Goal: Task Accomplishment & Management: Manage account settings

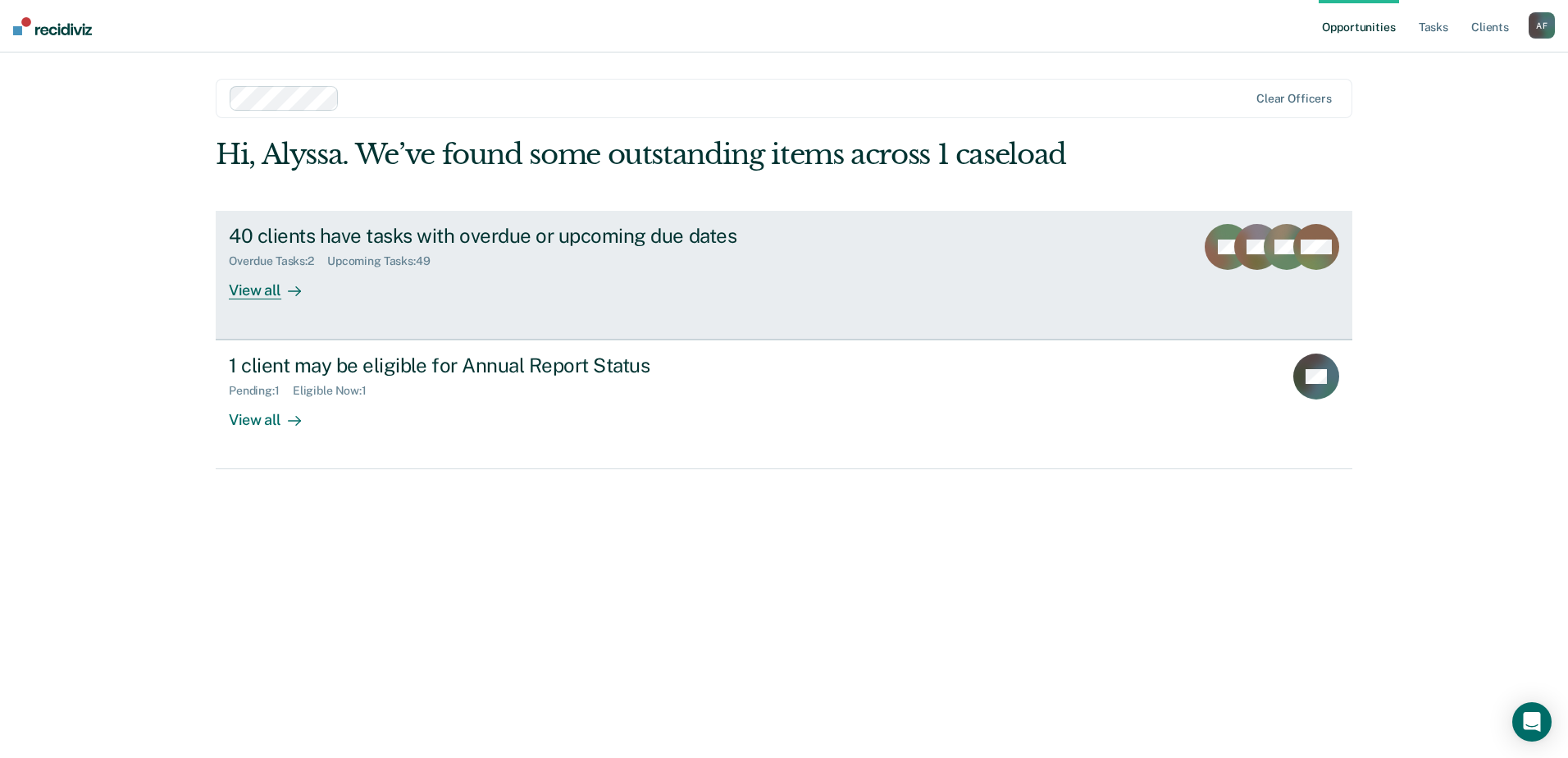
click at [408, 278] on div "40 clients have tasks with overdue or upcoming due dates Overdue Tasks : 2 Upco…" at bounding box center [536, 261] width 615 height 75
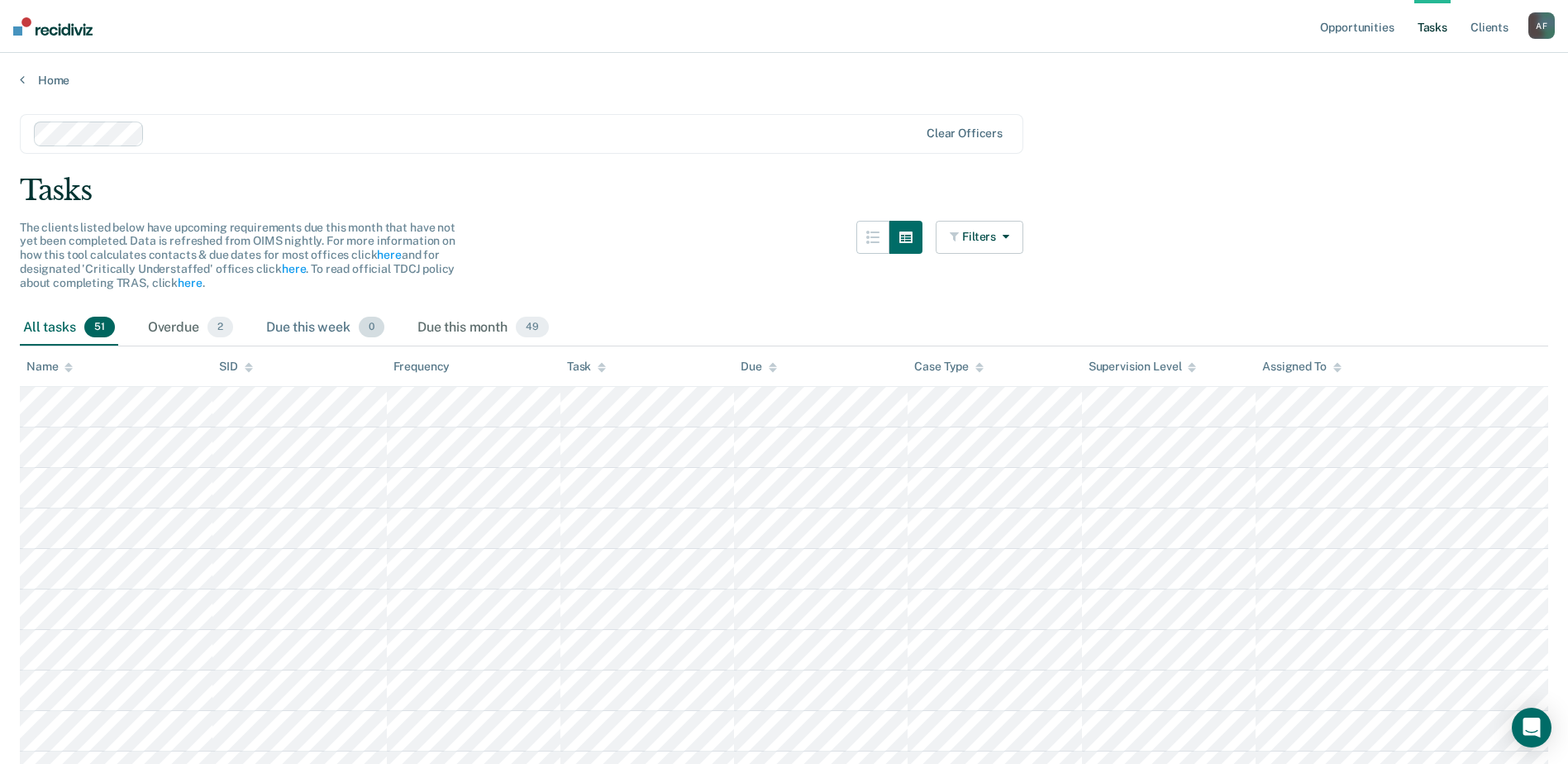
click at [325, 328] on div "Due this week 0" at bounding box center [325, 328] width 125 height 36
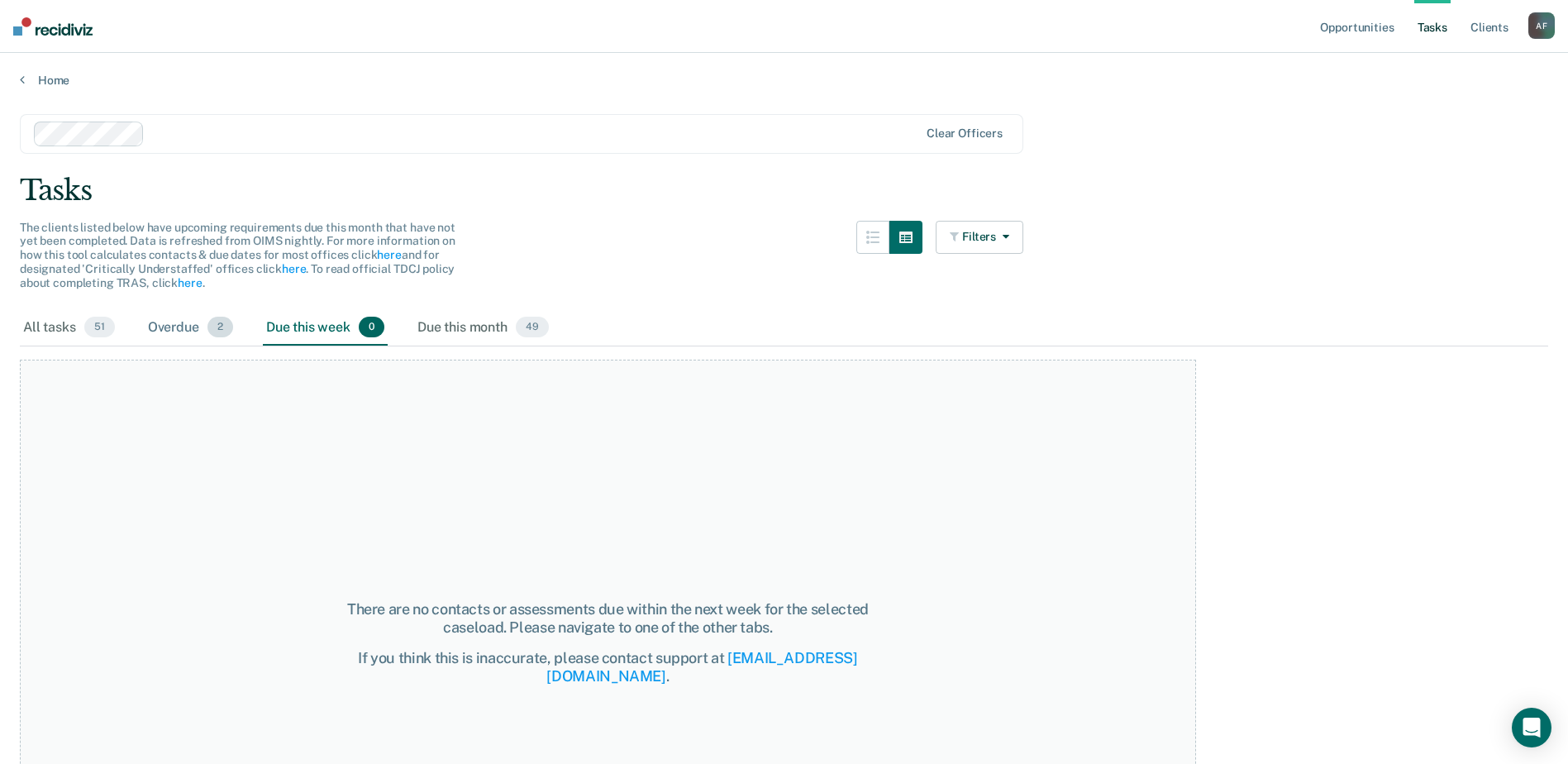
click at [188, 332] on div "Overdue 2" at bounding box center [190, 328] width 92 height 36
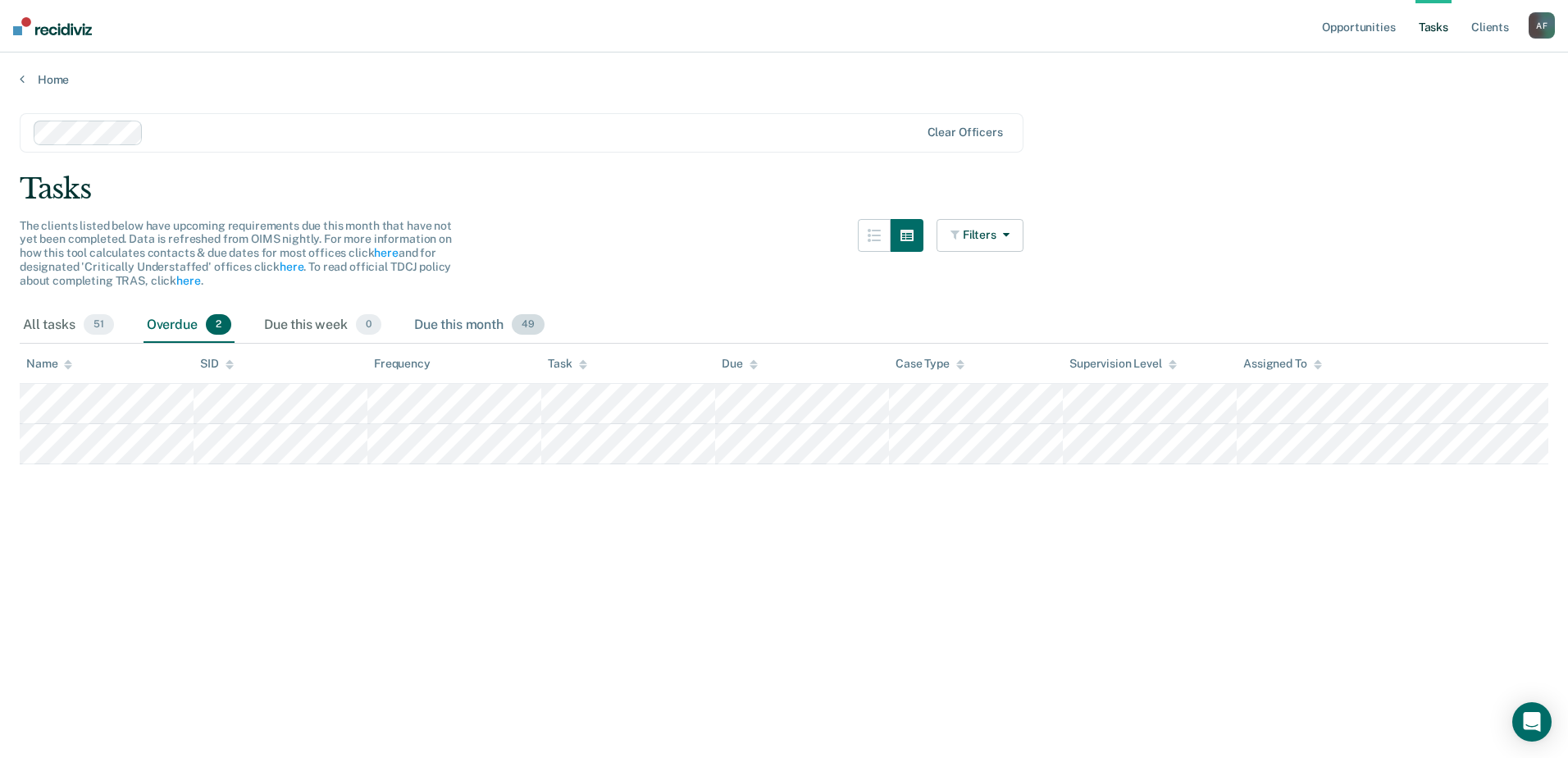
click at [429, 324] on div "Due this month 49" at bounding box center [480, 325] width 137 height 36
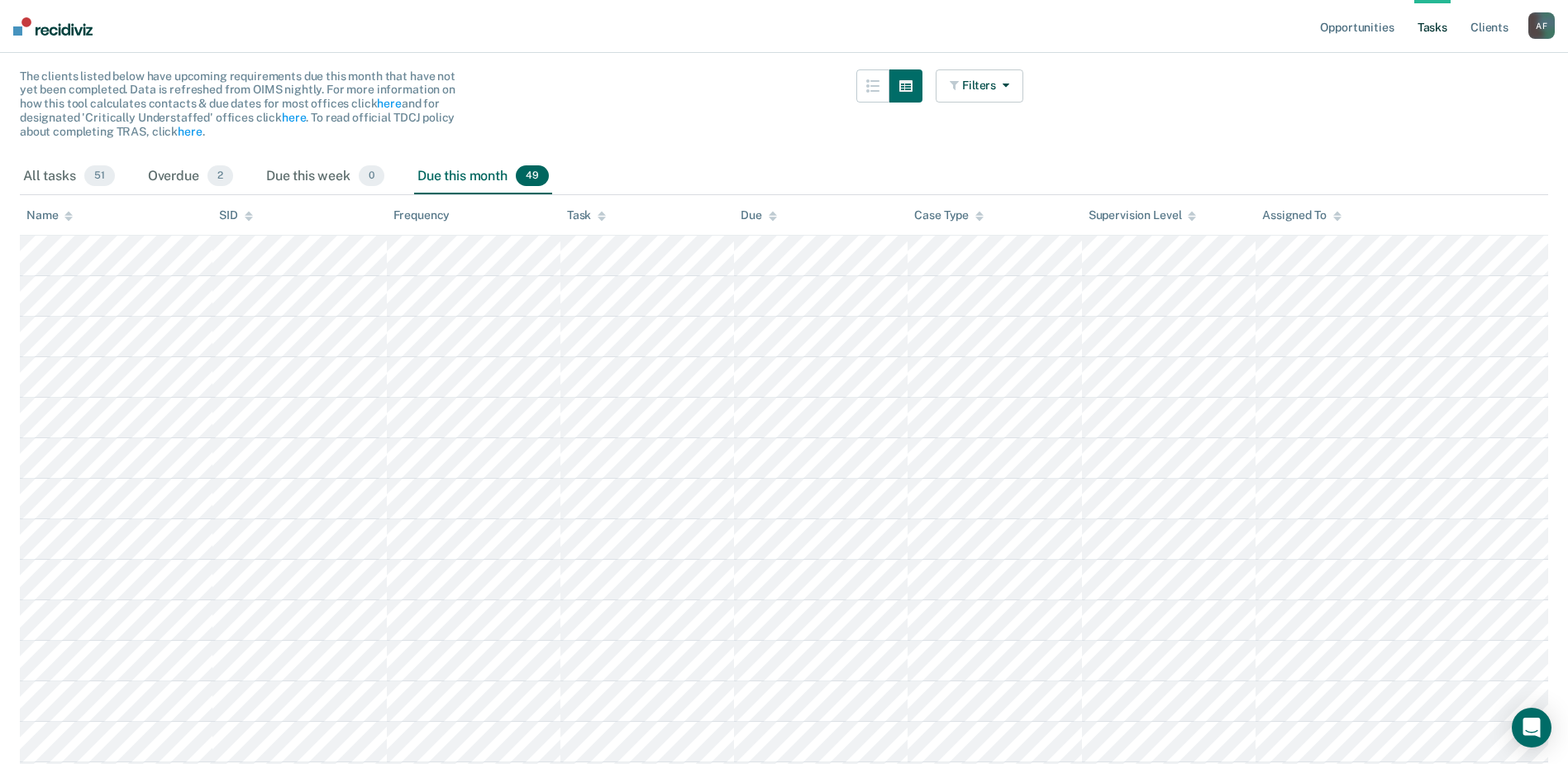
scroll to position [165, 0]
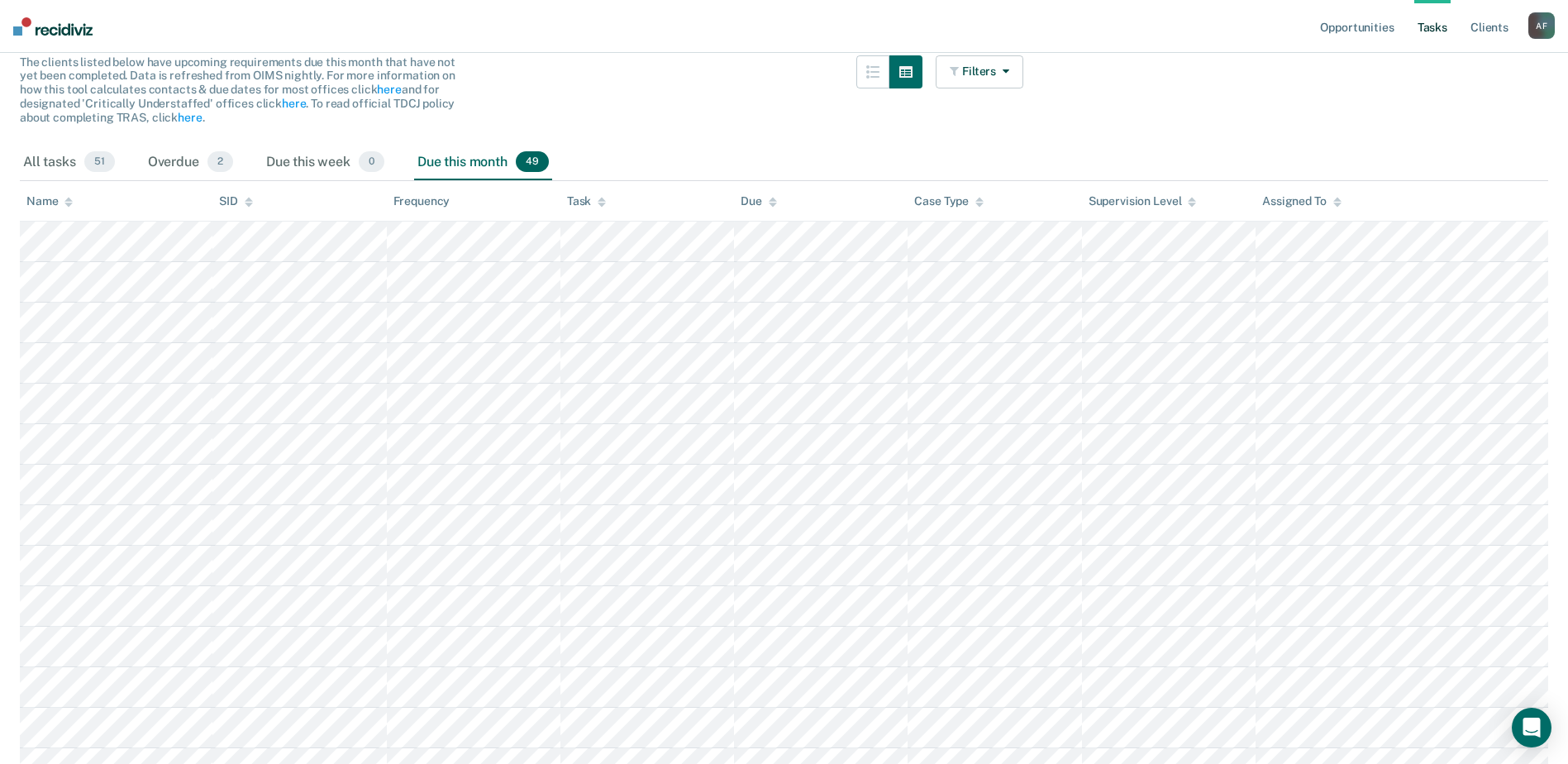
click at [51, 197] on div "Name" at bounding box center [49, 201] width 46 height 14
click at [50, 202] on div "Name" at bounding box center [49, 201] width 46 height 14
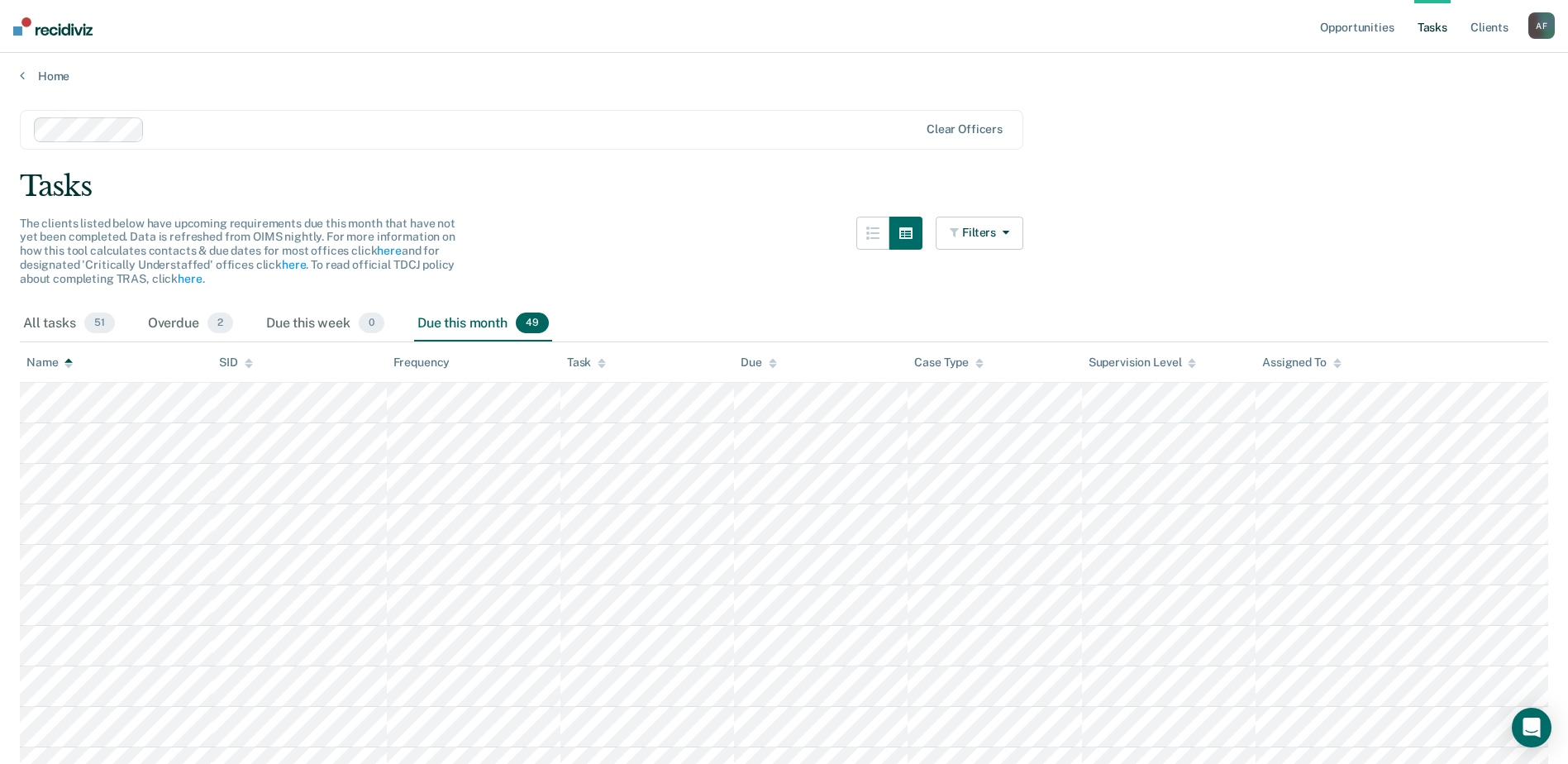
scroll to position [0, 0]
